Goal: Communication & Community: Answer question/provide support

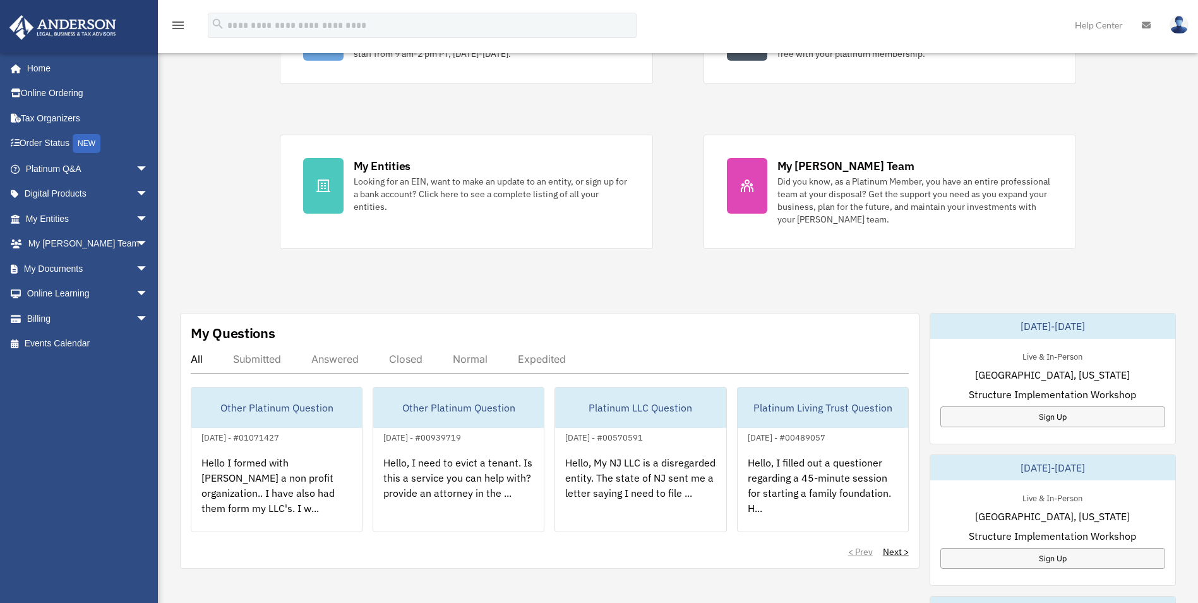
scroll to position [170, 0]
click at [255, 360] on div "Submitted" at bounding box center [257, 357] width 48 height 13
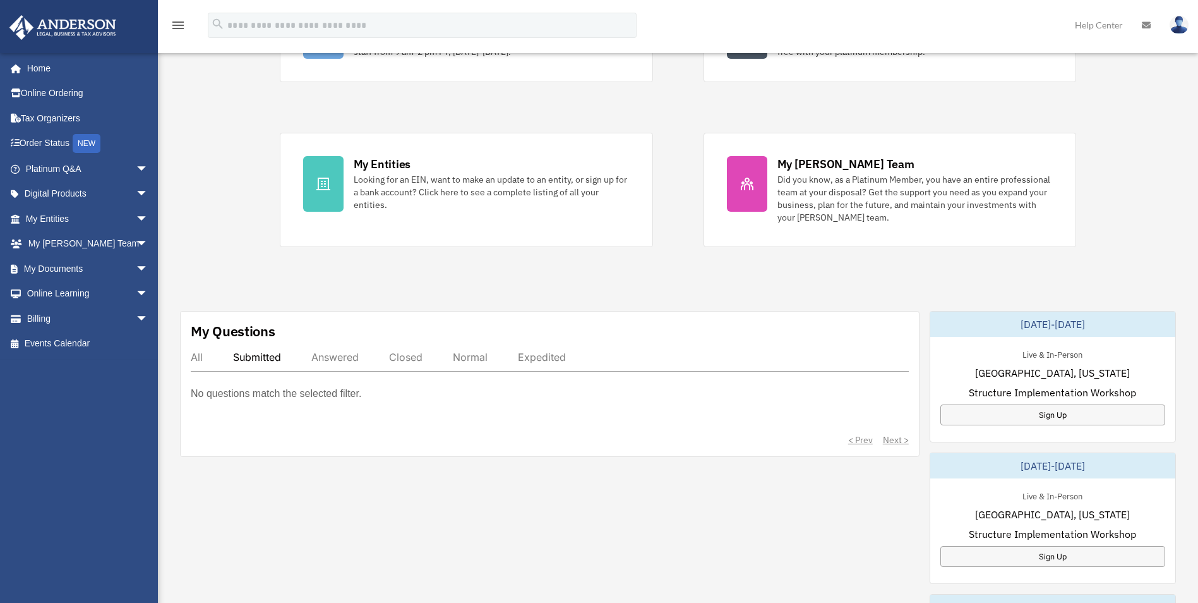
click at [198, 361] on div "All" at bounding box center [197, 357] width 12 height 13
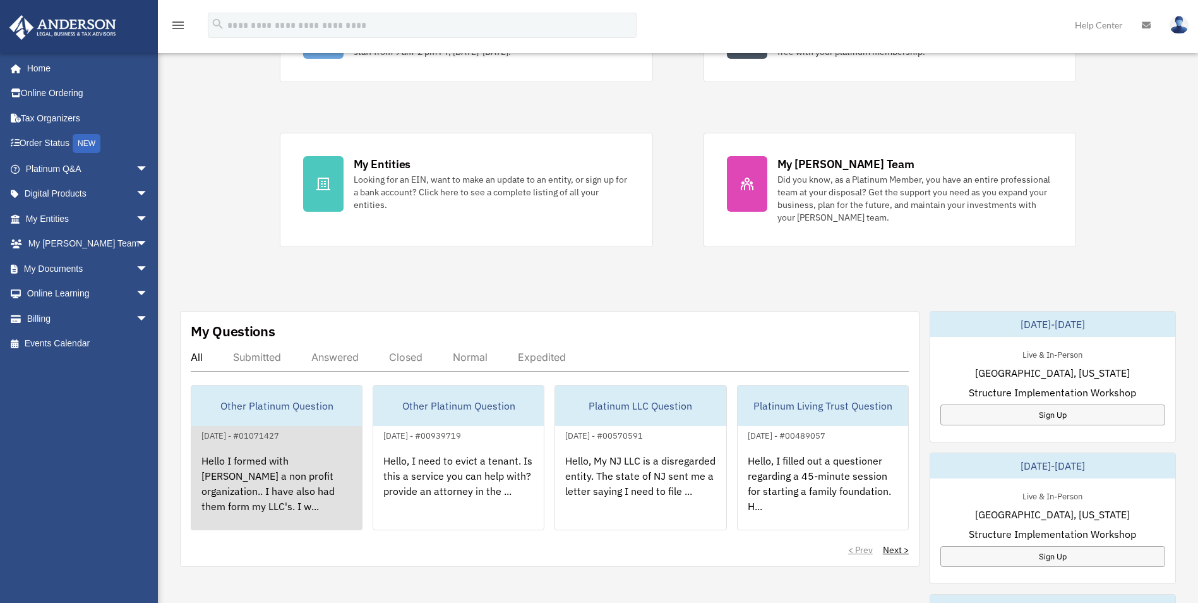
click at [329, 395] on div "Other Platinum Question" at bounding box center [276, 405] width 171 height 40
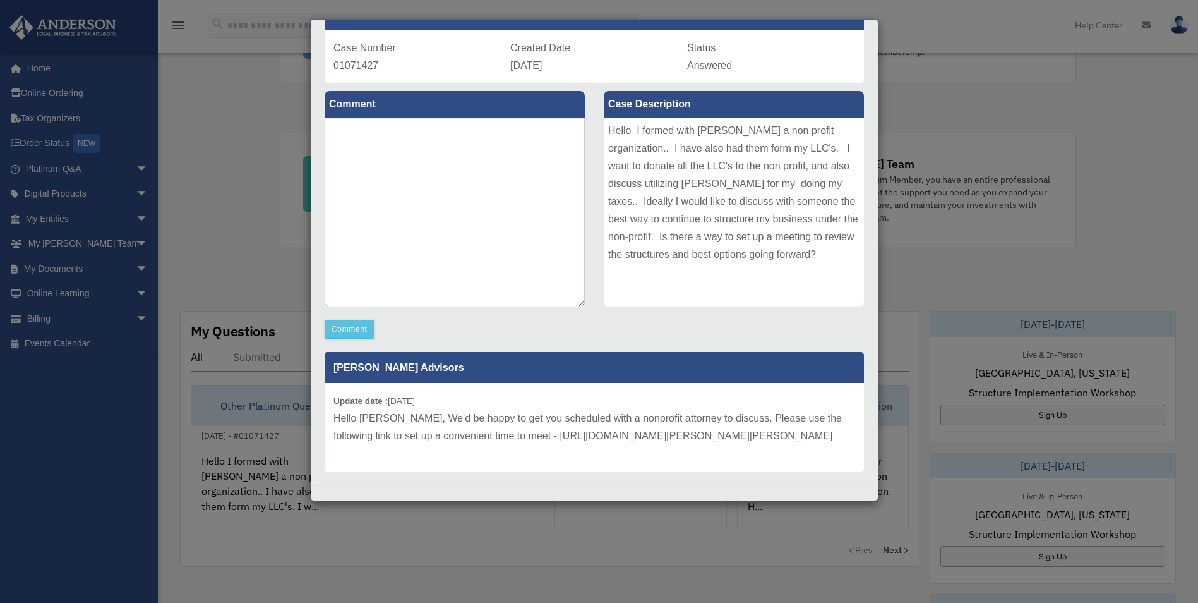
scroll to position [111, 0]
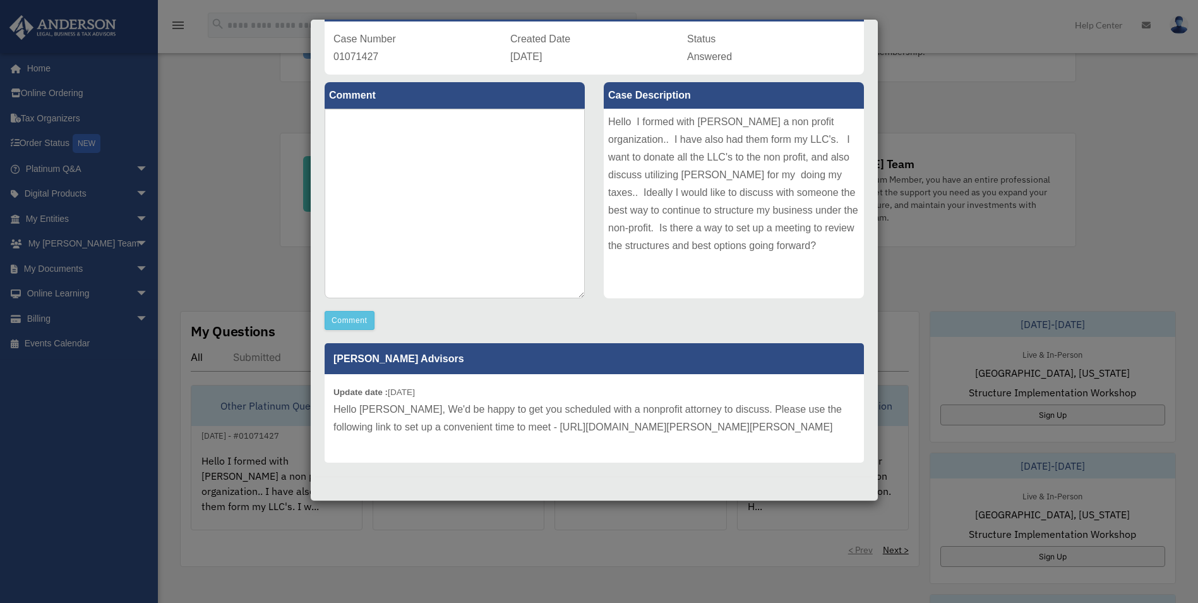
click at [557, 410] on p "Hello [PERSON_NAME], We'd be happy to get you scheduled with a nonprofit attorn…" at bounding box center [595, 418] width 522 height 35
click at [512, 445] on div "Update date : [DATE] Hello [PERSON_NAME], We'd be happy to get you scheduled wi…" at bounding box center [595, 418] width 540 height 88
click at [386, 128] on textarea at bounding box center [455, 204] width 260 height 190
type textarea "*"
drag, startPoint x: 521, startPoint y: 408, endPoint x: 710, endPoint y: 427, distance: 190.5
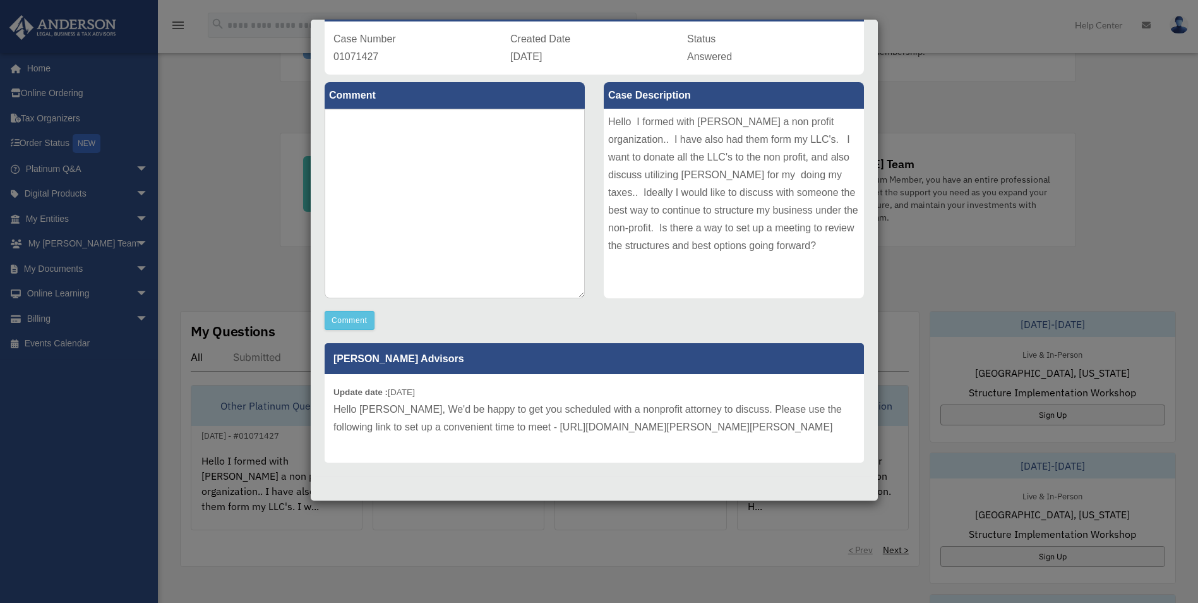
click at [710, 427] on p "Hello [PERSON_NAME], We'd be happy to get you scheduled with a nonprofit attorn…" at bounding box center [595, 418] width 522 height 35
click at [569, 420] on p "Hello [PERSON_NAME], We'd be happy to get you scheduled with a nonprofit attorn…" at bounding box center [595, 418] width 522 height 35
drag, startPoint x: 569, startPoint y: 420, endPoint x: 637, endPoint y: 428, distance: 69.3
click at [637, 428] on p "Hello [PERSON_NAME], We'd be happy to get you scheduled with a nonprofit attorn…" at bounding box center [595, 418] width 522 height 35
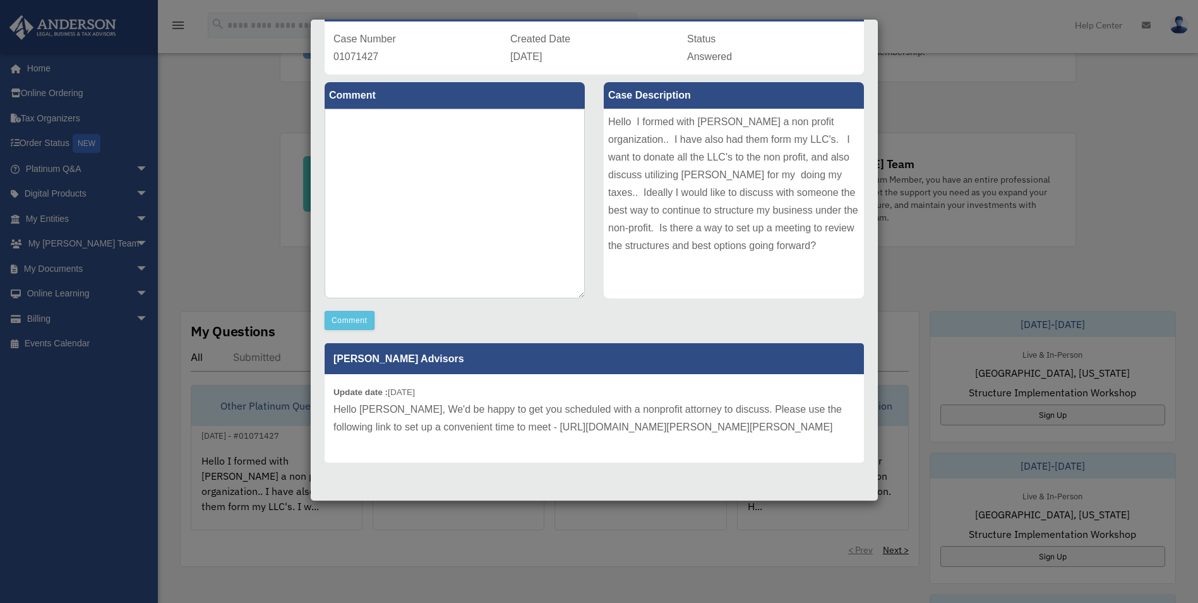
click at [514, 407] on p "Hello [PERSON_NAME], We'd be happy to get you scheduled with a nonprofit attorn…" at bounding box center [595, 418] width 522 height 35
drag, startPoint x: 519, startPoint y: 409, endPoint x: 661, endPoint y: 429, distance: 144.1
click at [661, 429] on p "Hello [PERSON_NAME], We'd be happy to get you scheduled with a nonprofit attorn…" at bounding box center [595, 418] width 522 height 35
drag, startPoint x: 661, startPoint y: 429, endPoint x: 601, endPoint y: 416, distance: 62.1
copy p "[URL][DOMAIN_NAME][PERSON_NAME][PERSON_NAME]"
